Goal: Task Accomplishment & Management: Manage account settings

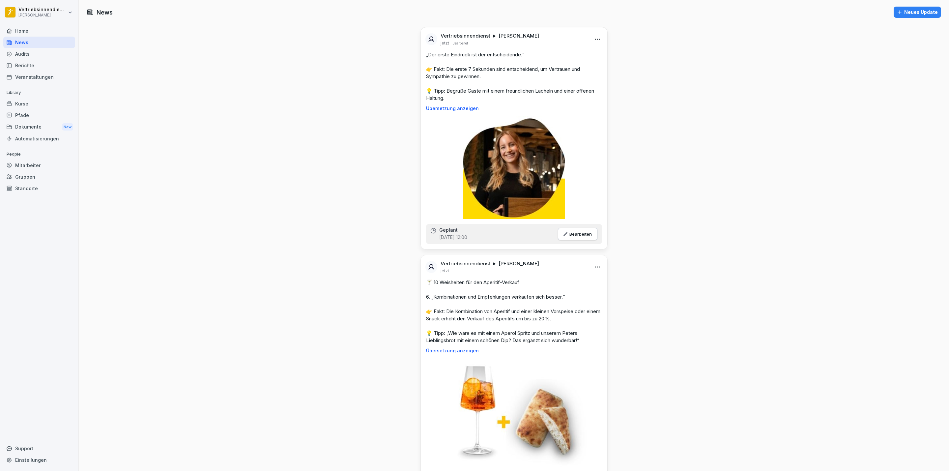
click at [30, 116] on div "Pfade" at bounding box center [39, 115] width 72 height 12
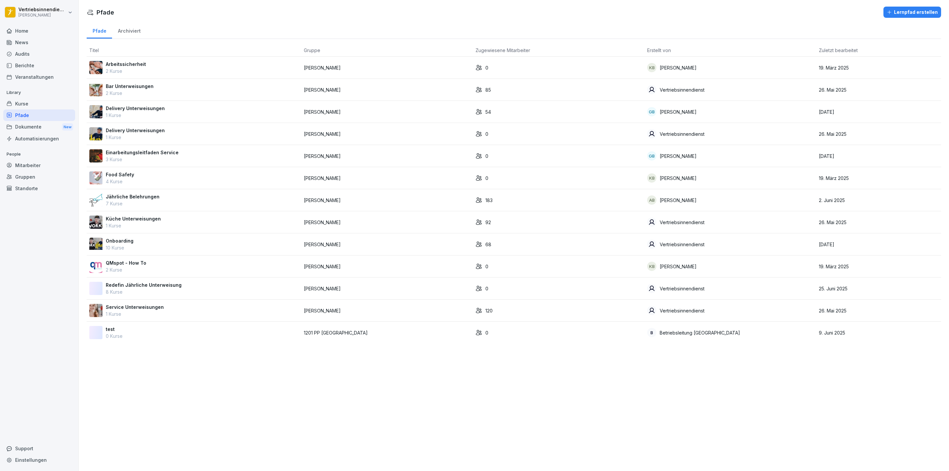
click at [140, 203] on p "7 Kurse" at bounding box center [133, 203] width 54 height 7
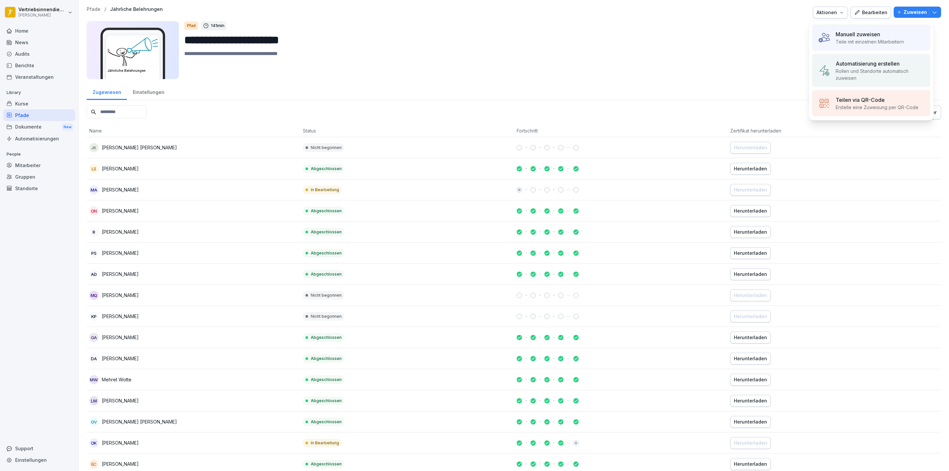
click at [832, 34] on div "Manuell zuweisen Teile mit einzelnen Mitarbeitern" at bounding box center [871, 38] width 118 height 26
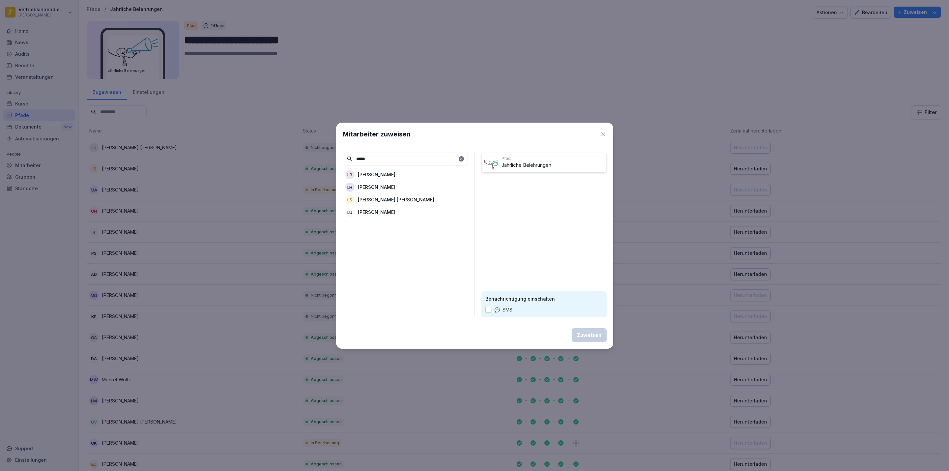
type input "*****"
click at [385, 182] on div "LH Lilly Hagelberg" at bounding box center [405, 187] width 125 height 12
click at [595, 337] on div "Zuweisen" at bounding box center [589, 335] width 24 height 7
click at [595, 336] on div "Zuweisen" at bounding box center [589, 335] width 24 height 7
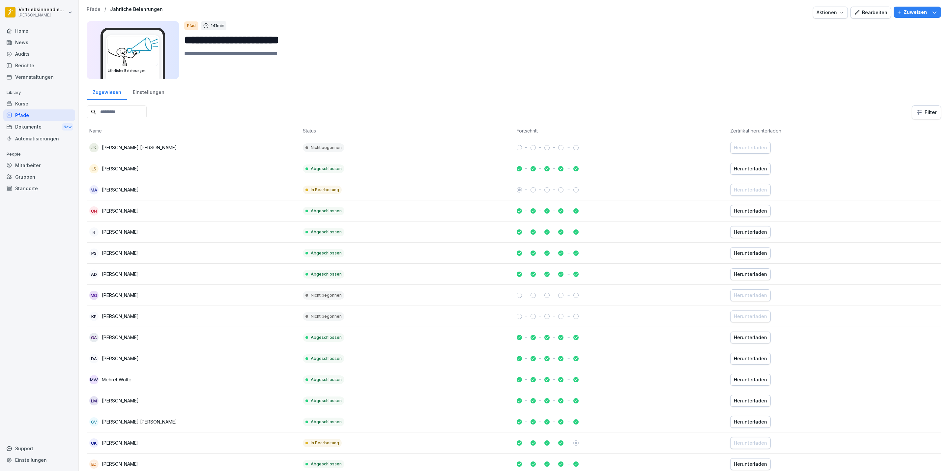
click at [26, 26] on div "Home" at bounding box center [39, 31] width 72 height 12
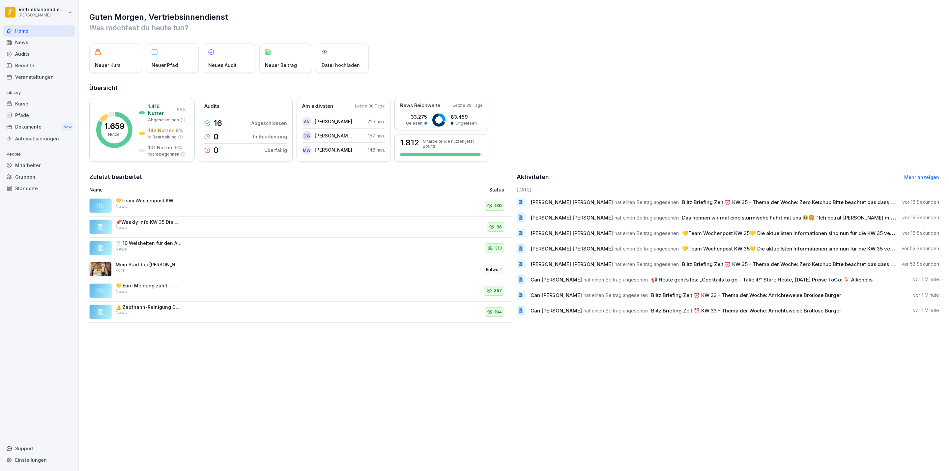
click at [53, 37] on div "News" at bounding box center [39, 43] width 72 height 12
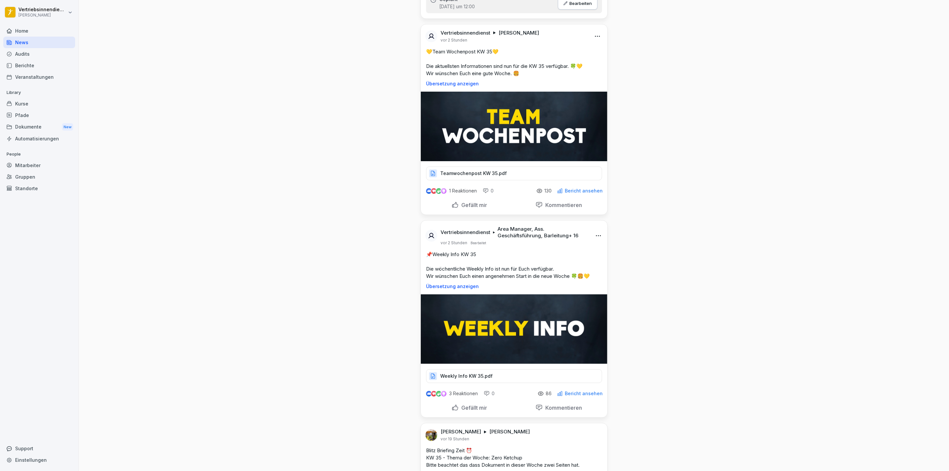
scroll to position [1137, 0]
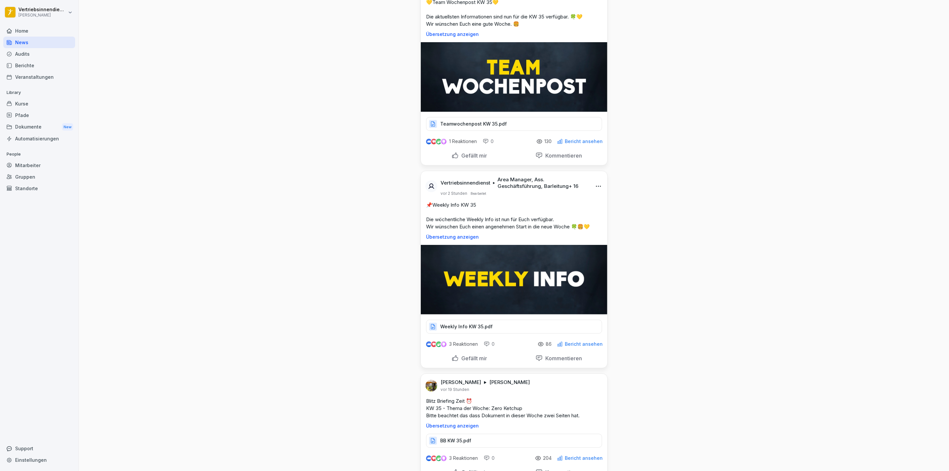
click at [553, 343] on div "3 Reaktionen 0 86 Bericht ansehen" at bounding box center [514, 342] width 187 height 18
click at [557, 345] on icon at bounding box center [560, 344] width 6 height 6
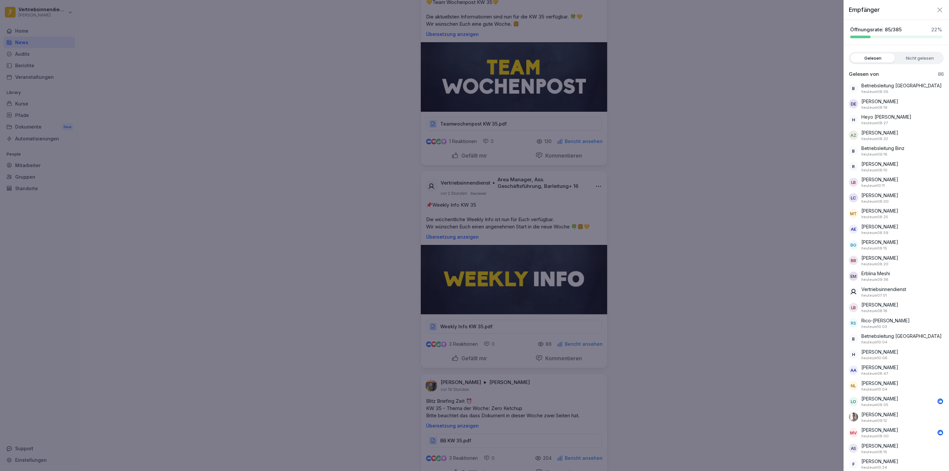
click at [920, 56] on label "Nicht gelesen" at bounding box center [920, 57] width 44 height 9
click at [874, 56] on label "Gelesen" at bounding box center [873, 57] width 44 height 9
click at [779, 159] on div at bounding box center [474, 235] width 949 height 471
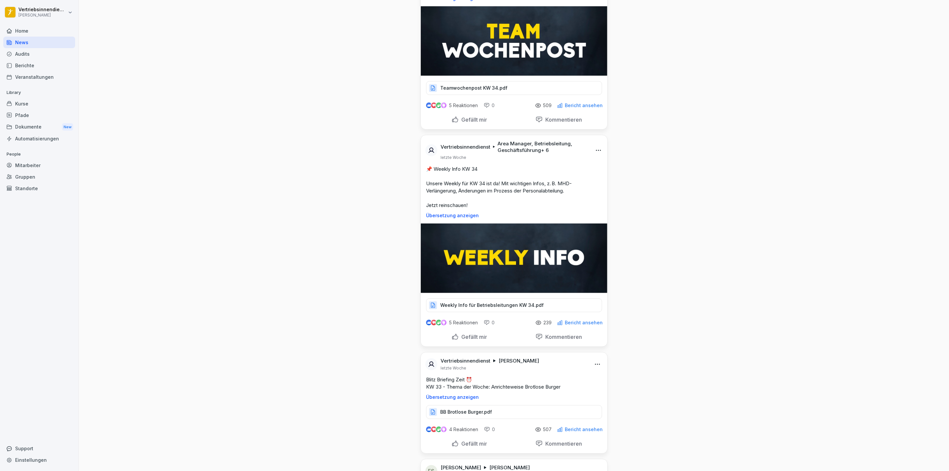
scroll to position [3707, 0]
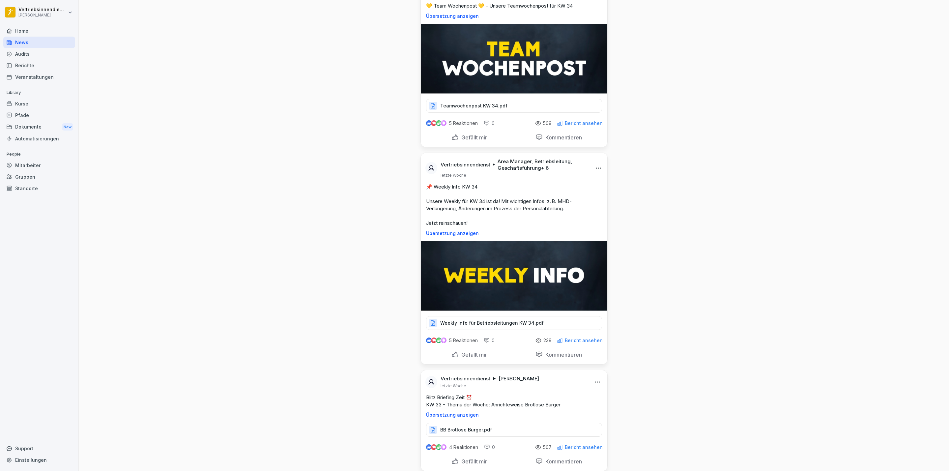
click at [560, 343] on icon at bounding box center [560, 340] width 6 height 6
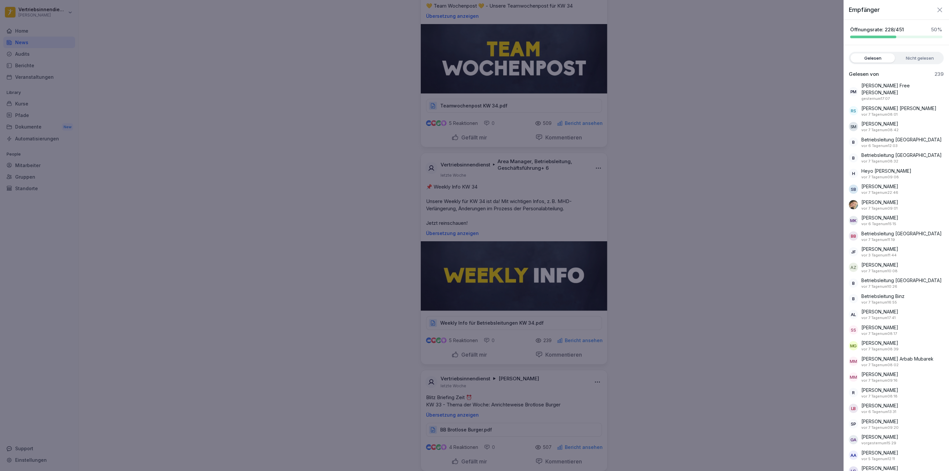
click at [910, 60] on label "Nicht gelesen" at bounding box center [920, 57] width 44 height 9
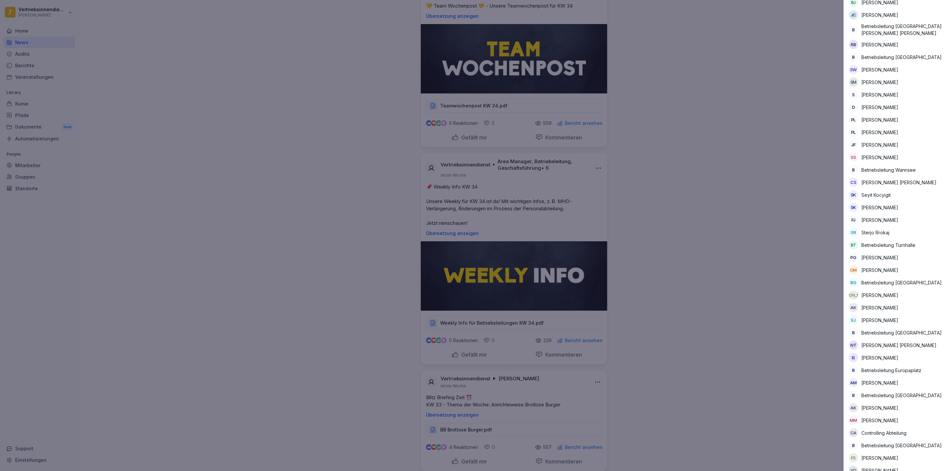
scroll to position [2434, 0]
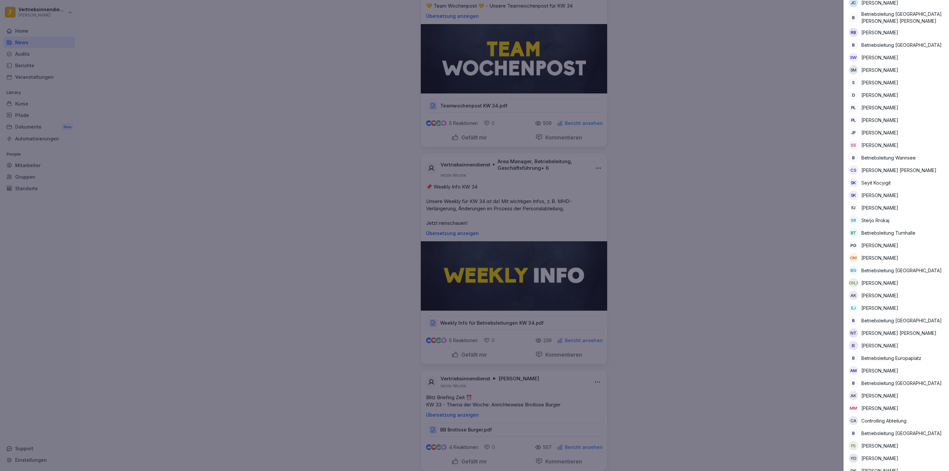
click at [713, 130] on div at bounding box center [474, 235] width 949 height 471
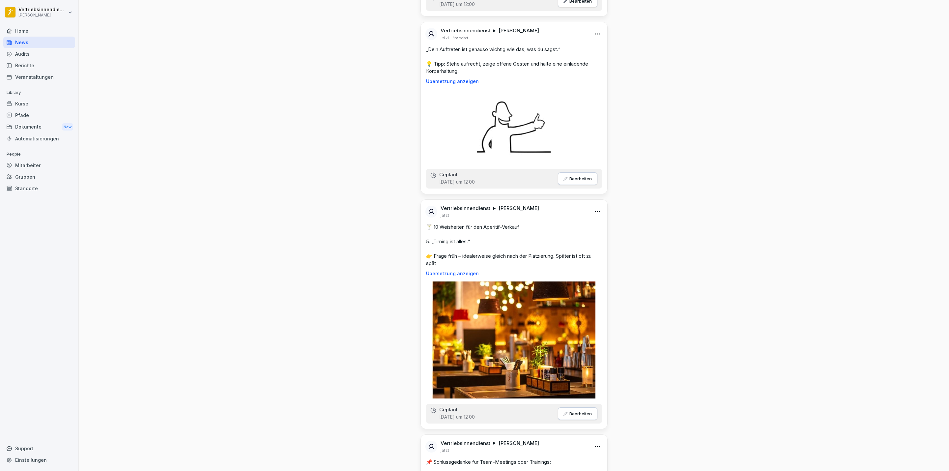
scroll to position [0, 0]
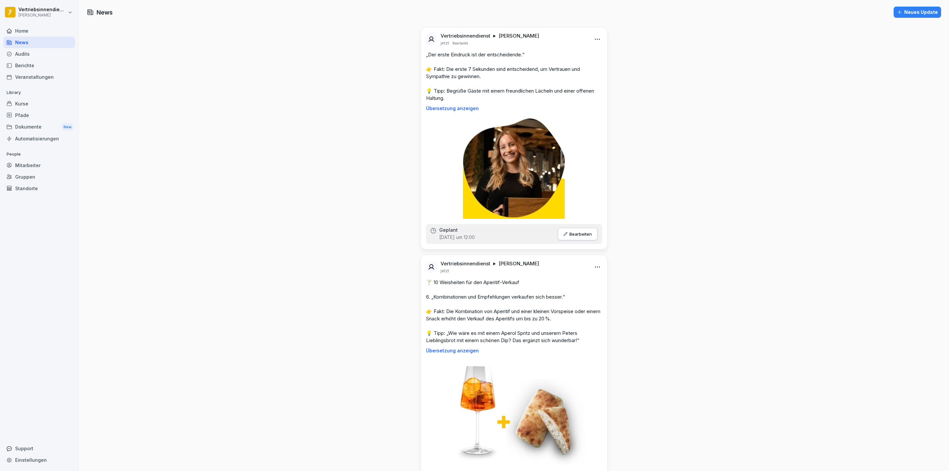
click at [56, 31] on div "Home" at bounding box center [39, 31] width 72 height 12
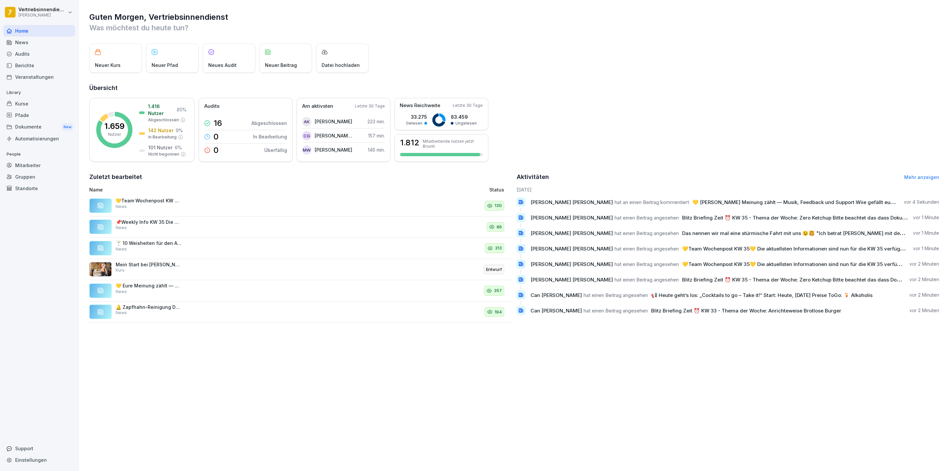
click at [30, 44] on div "News" at bounding box center [39, 43] width 72 height 12
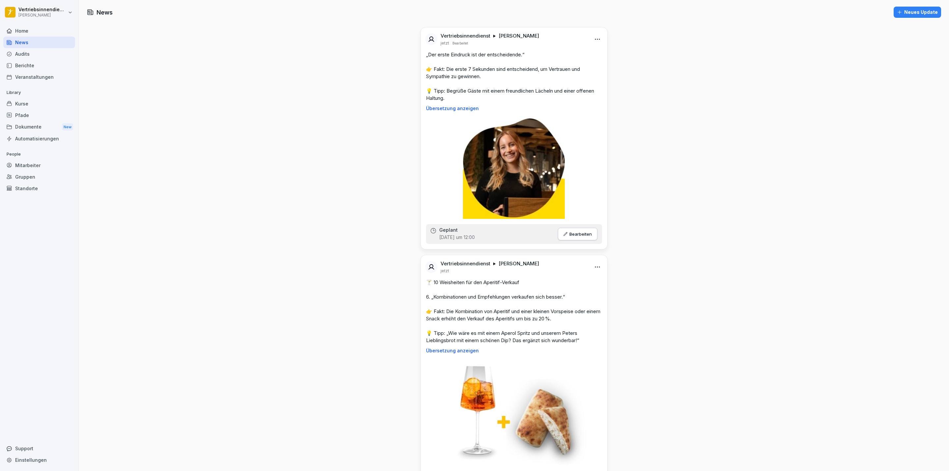
click at [32, 103] on div "Kurse" at bounding box center [39, 104] width 72 height 12
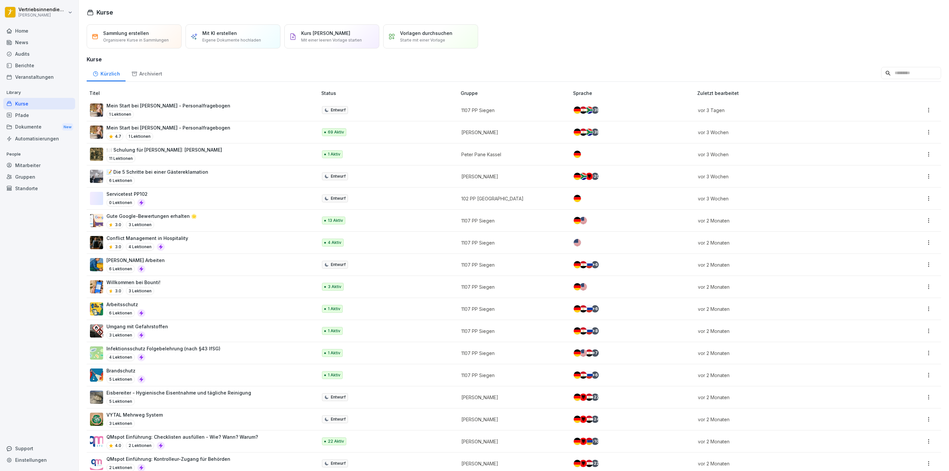
click at [47, 164] on div "Mitarbeiter" at bounding box center [39, 165] width 72 height 12
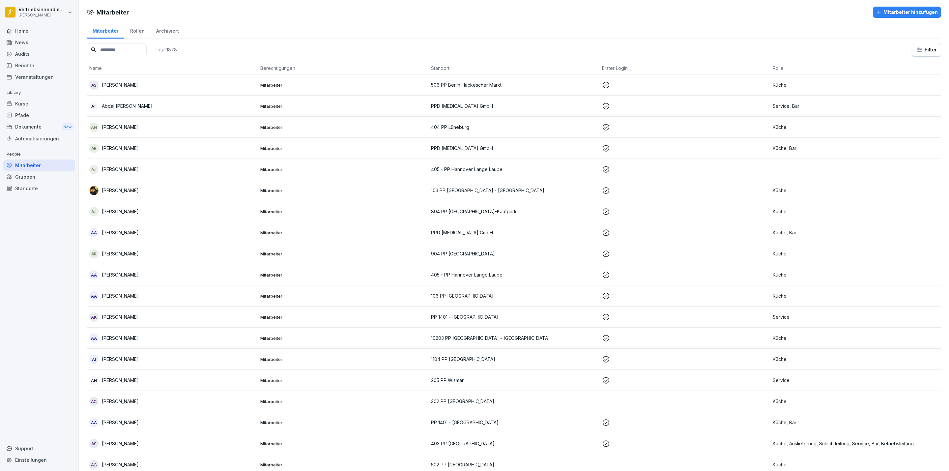
click at [95, 43] on input at bounding box center [117, 49] width 60 height 13
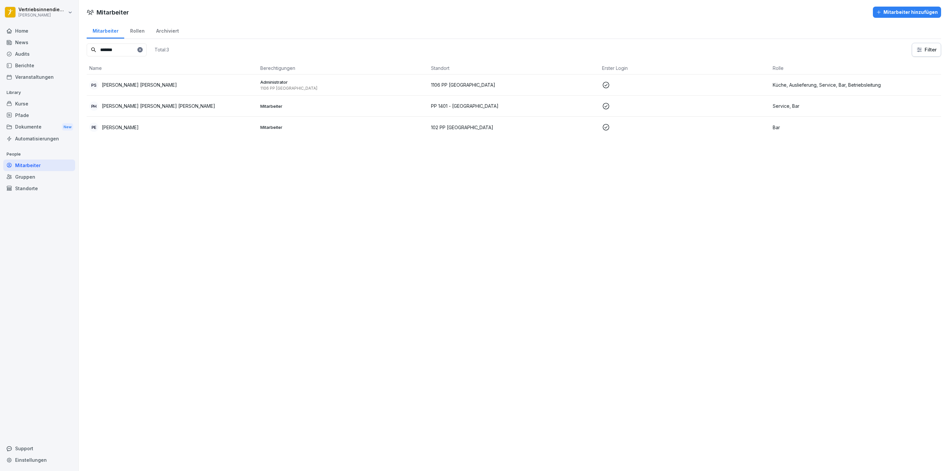
type input "******"
click at [172, 105] on div "PH Philip Long Nguyen Herrmann" at bounding box center [172, 105] width 166 height 9
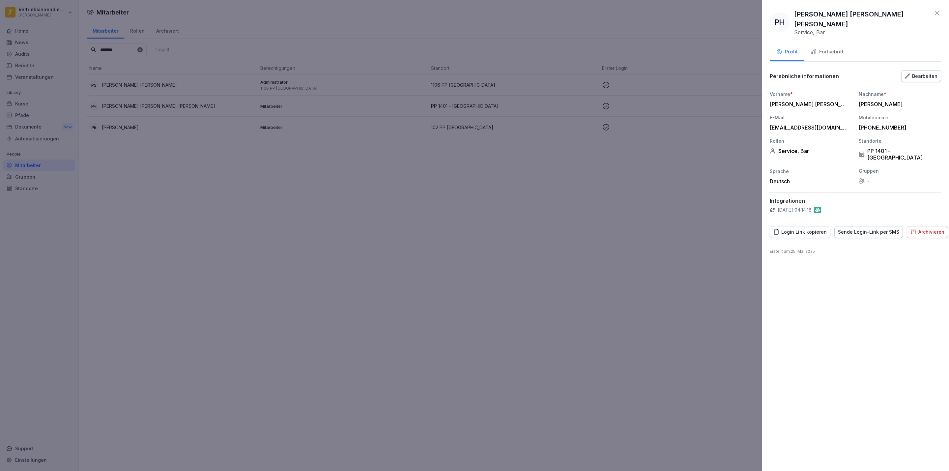
click at [817, 48] on div "Fortschritt" at bounding box center [827, 52] width 33 height 8
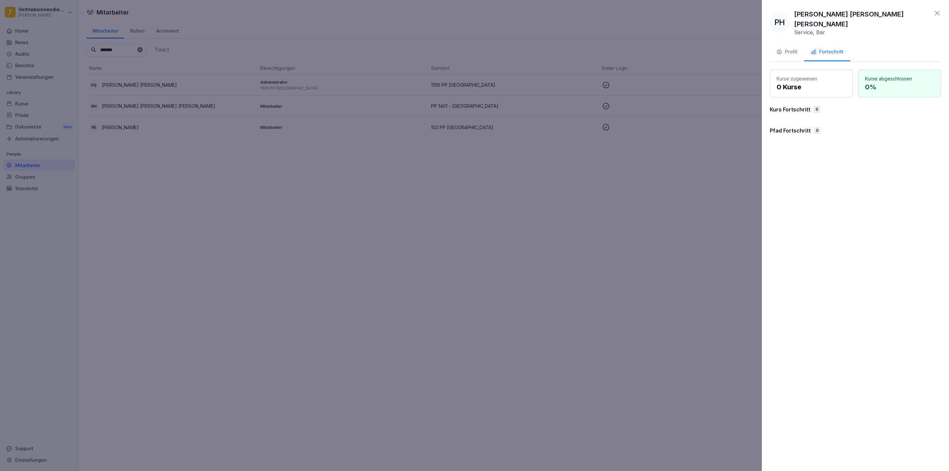
click at [788, 48] on div "Profil" at bounding box center [786, 52] width 21 height 8
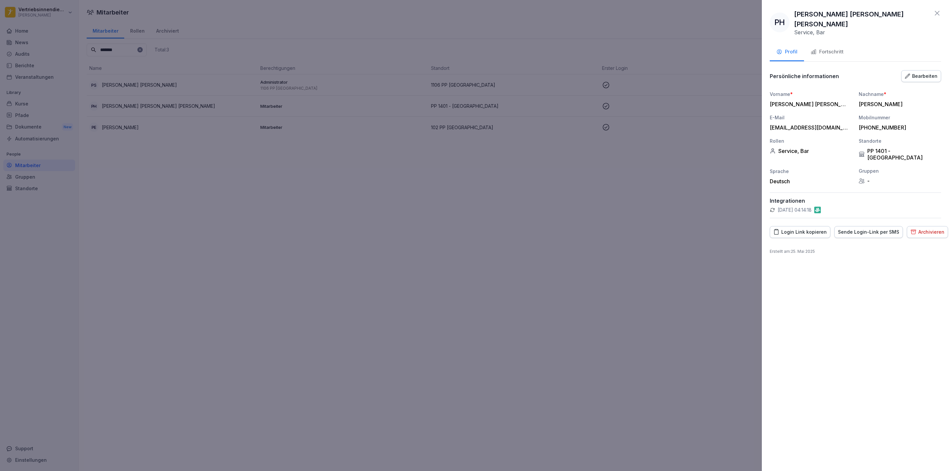
click at [717, 219] on div at bounding box center [474, 235] width 949 height 471
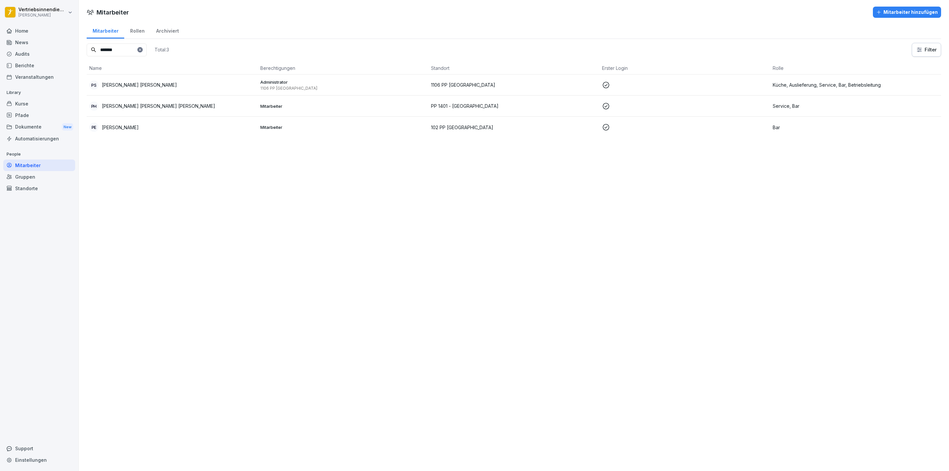
click at [169, 110] on div "PH Philip Long Nguyen Herrmann" at bounding box center [172, 105] width 166 height 9
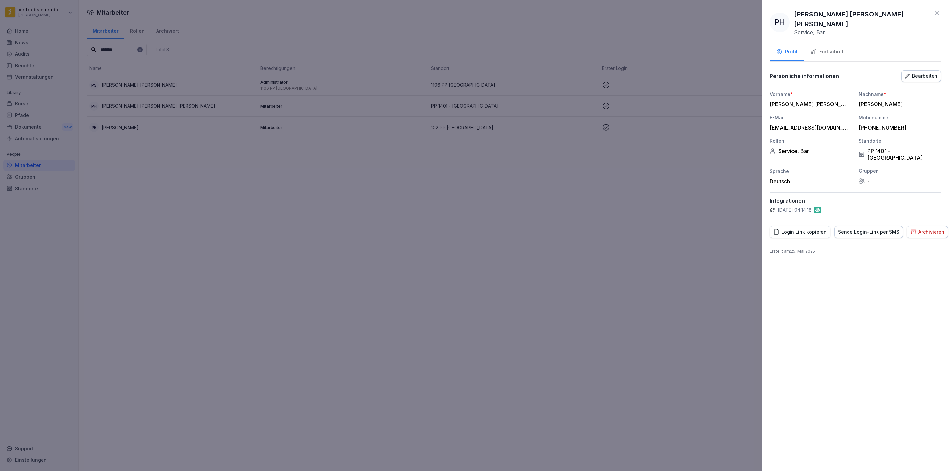
click at [358, 174] on div at bounding box center [474, 235] width 949 height 471
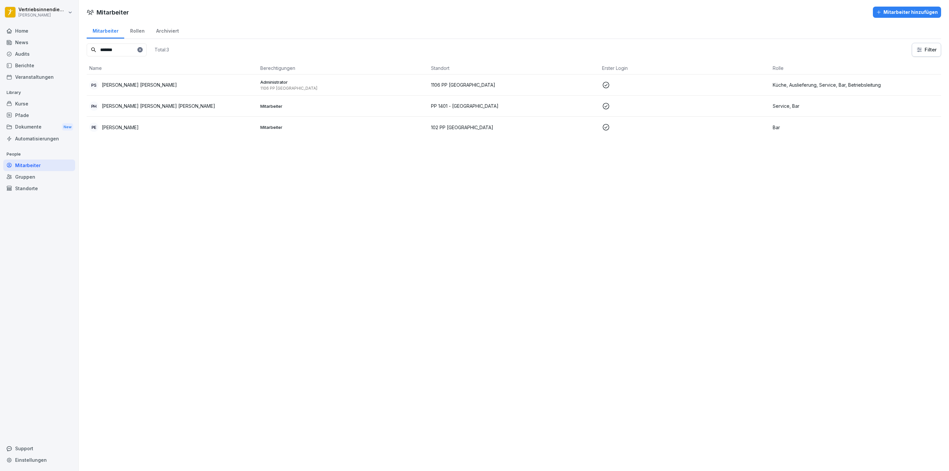
click at [147, 49] on input "******" at bounding box center [117, 49] width 60 height 13
click at [141, 49] on icon at bounding box center [140, 49] width 2 height 2
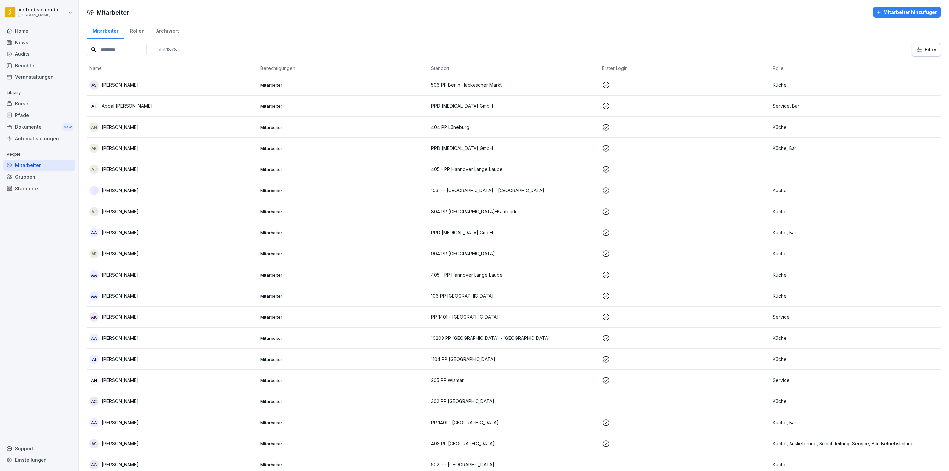
click at [119, 51] on input at bounding box center [117, 49] width 60 height 13
click at [127, 53] on input "****" at bounding box center [117, 49] width 60 height 13
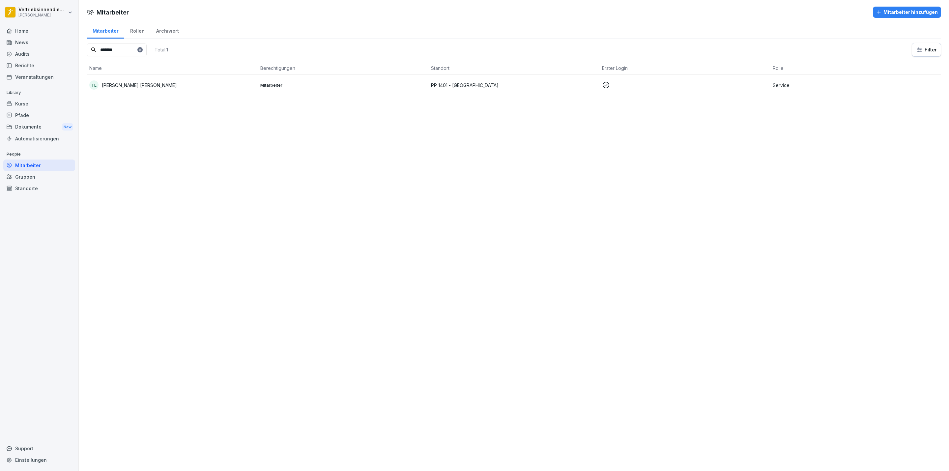
type input "*******"
click at [427, 196] on div "Mitarbeiter Mitarbeiter hinzufügen Mitarbeiter Rollen Archiviert ******* Total:…" at bounding box center [514, 235] width 870 height 471
